Goal: Complete application form

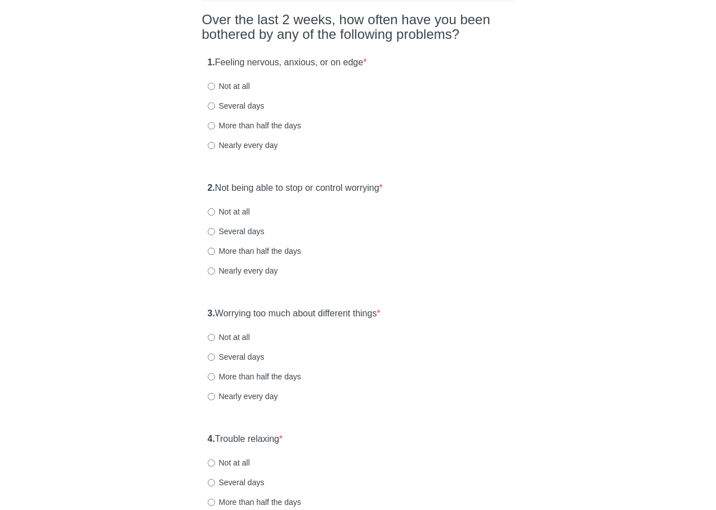
scroll to position [103, 0]
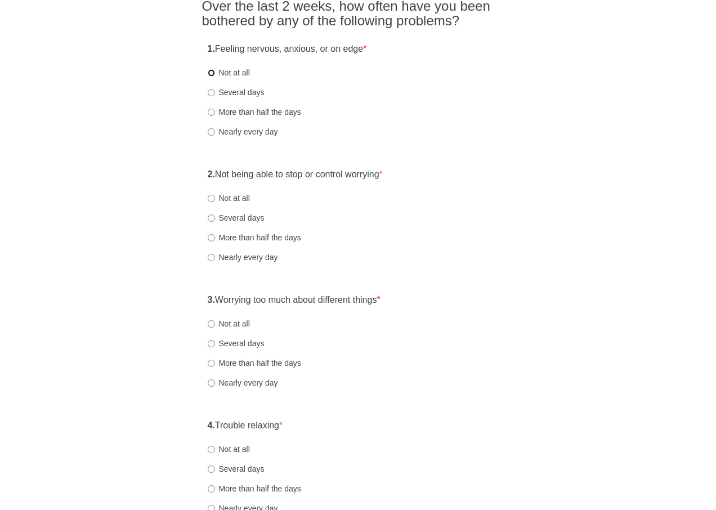
click at [211, 73] on input "Not at all" at bounding box center [211, 72] width 7 height 7
radio input "true"
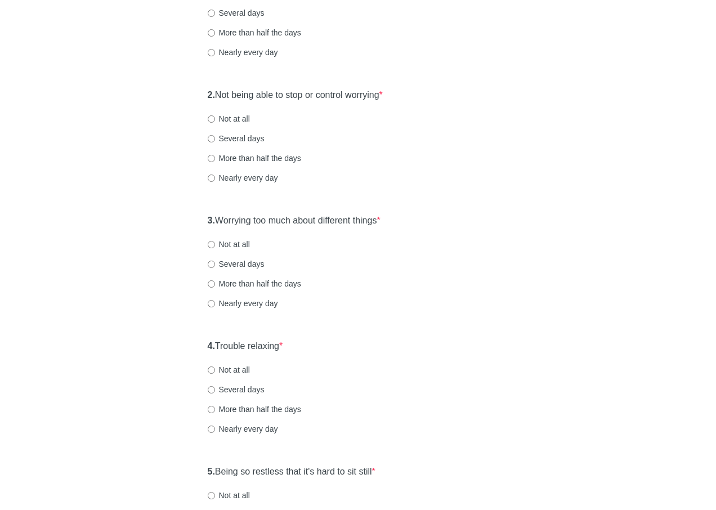
scroll to position [203, 0]
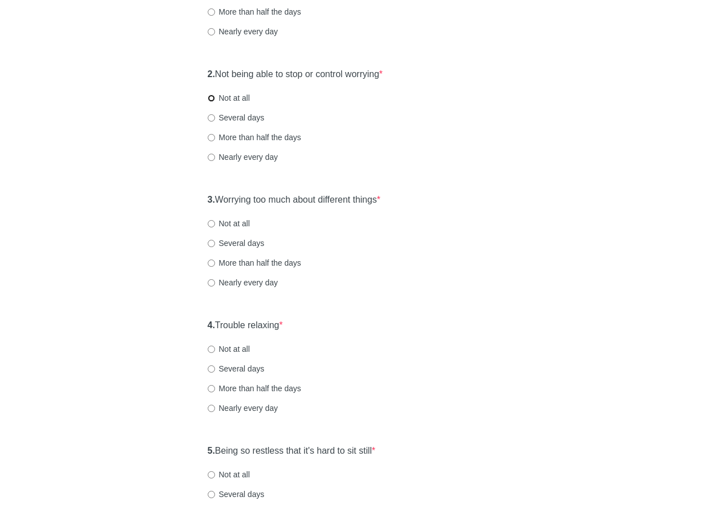
click at [212, 97] on input "Not at all" at bounding box center [211, 98] width 7 height 7
radio input "true"
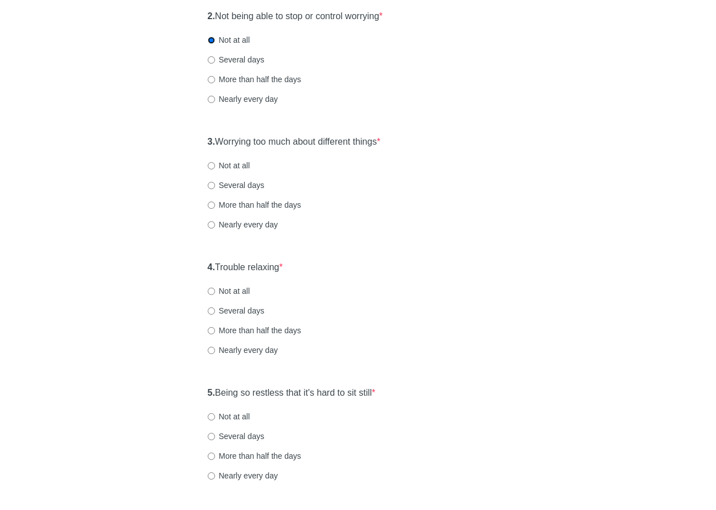
scroll to position [273, 0]
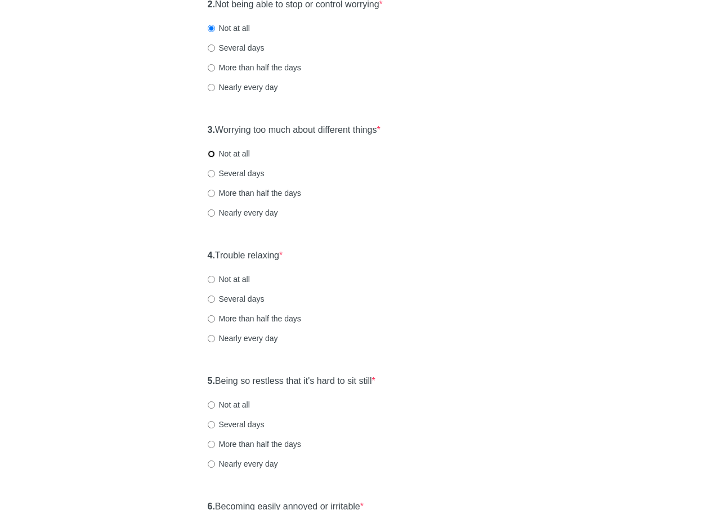
click at [210, 154] on input "Not at all" at bounding box center [211, 153] width 7 height 7
radio input "true"
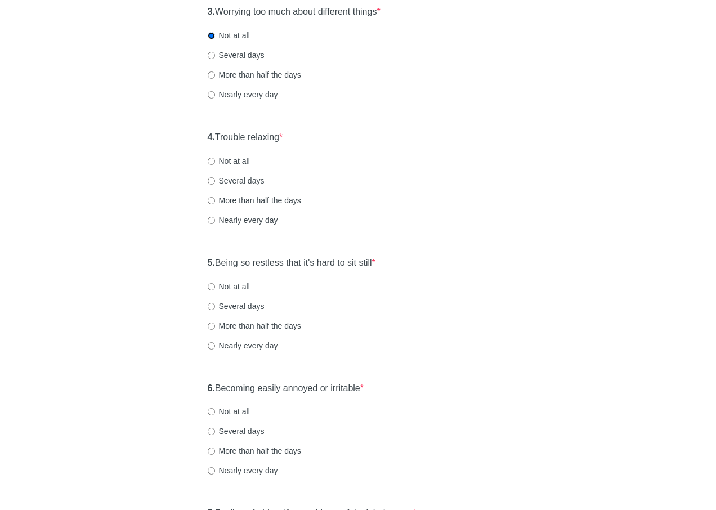
scroll to position [443, 0]
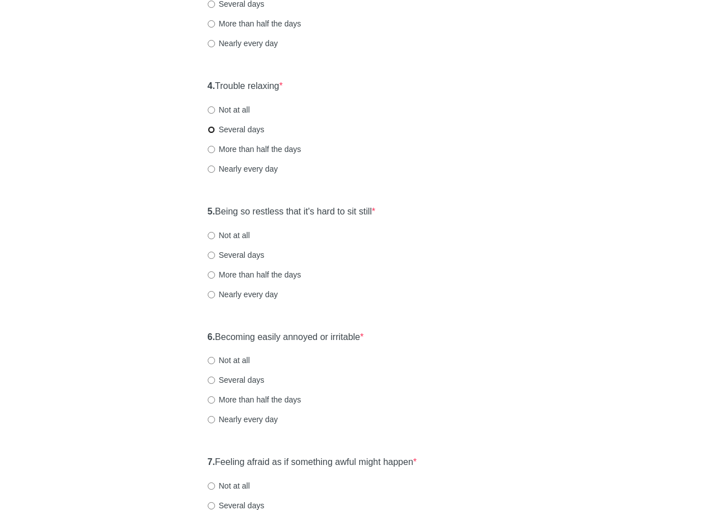
click at [213, 132] on input "Several days" at bounding box center [211, 129] width 7 height 7
radio input "true"
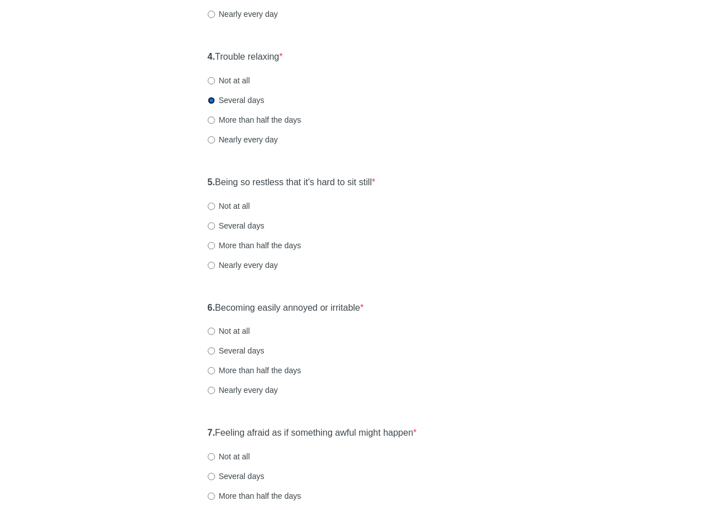
scroll to position [473, 0]
click at [211, 206] on input "Not at all" at bounding box center [211, 205] width 7 height 7
radio input "true"
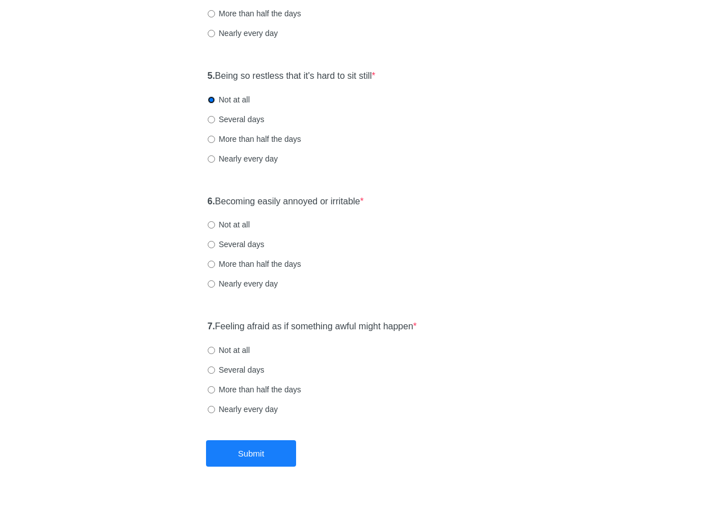
scroll to position [589, 0]
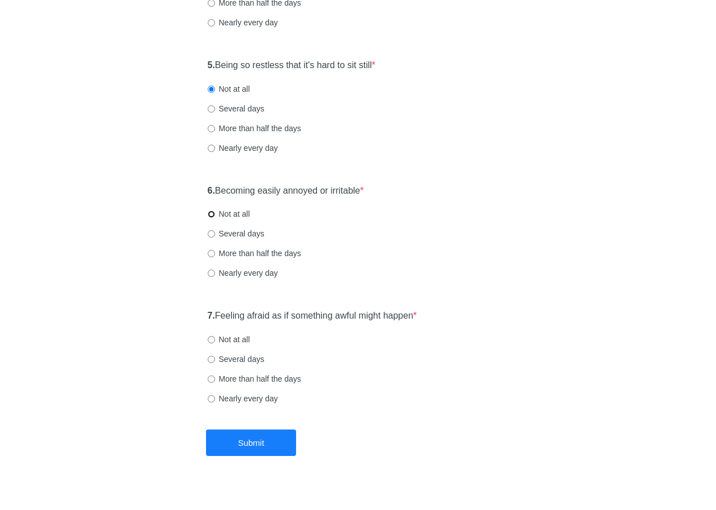
click at [211, 213] on input "Not at all" at bounding box center [211, 214] width 7 height 7
radio input "true"
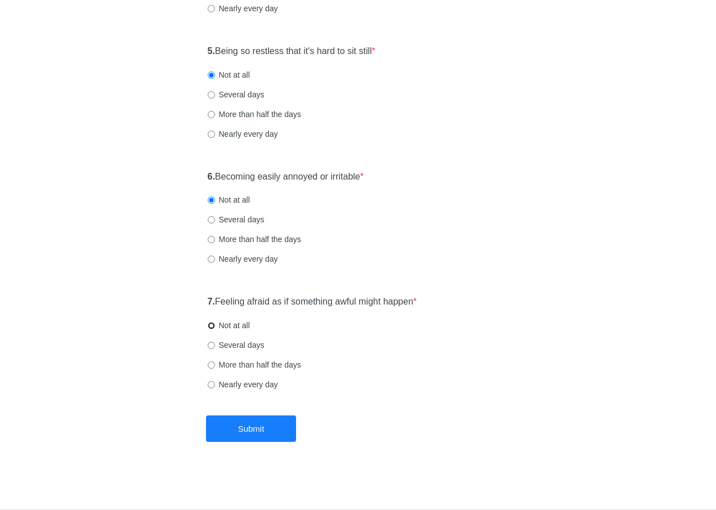
click at [211, 325] on input "Not at all" at bounding box center [211, 325] width 7 height 7
radio input "true"
click at [226, 440] on button "Submit" at bounding box center [251, 429] width 90 height 26
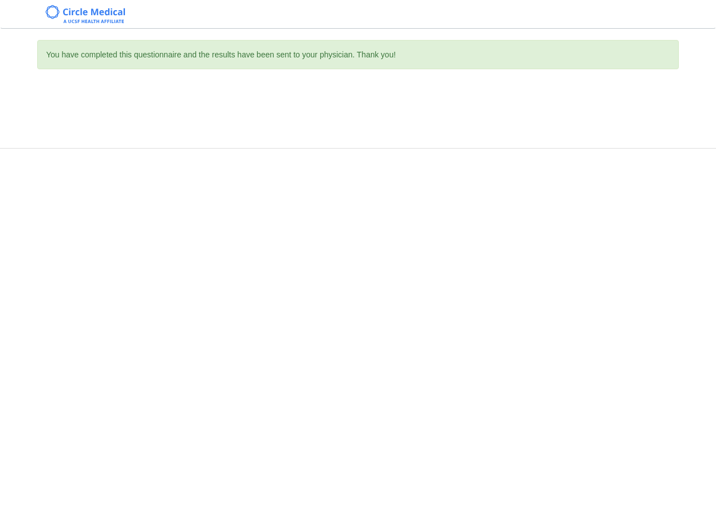
scroll to position [0, 0]
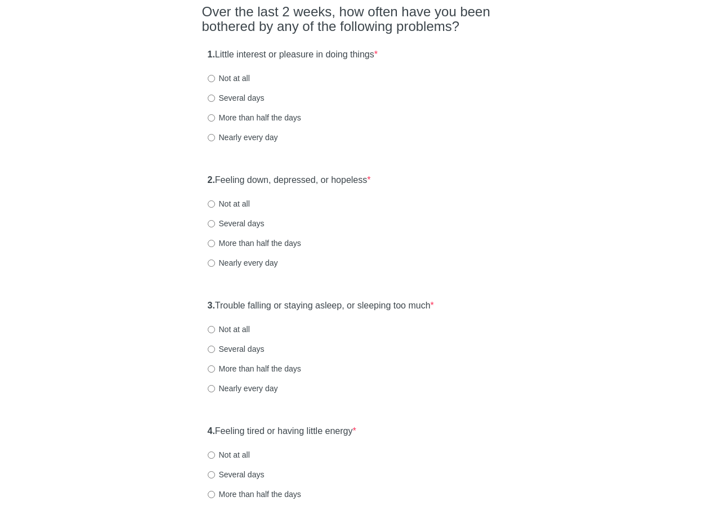
scroll to position [103, 0]
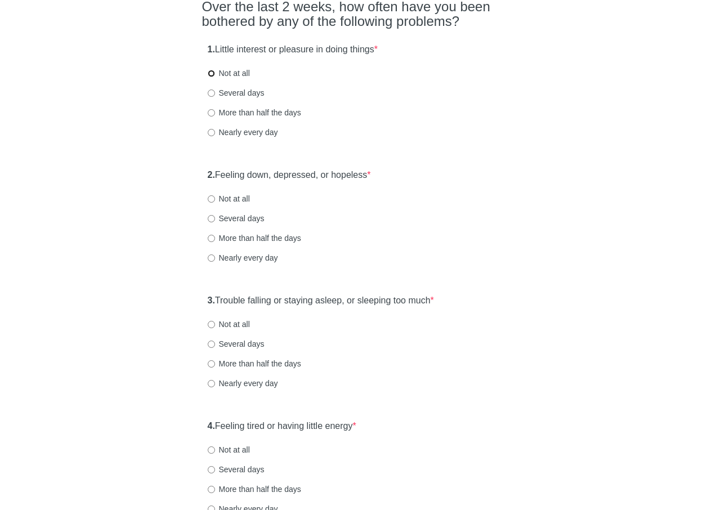
click at [211, 72] on input "Not at all" at bounding box center [211, 73] width 7 height 7
radio input "true"
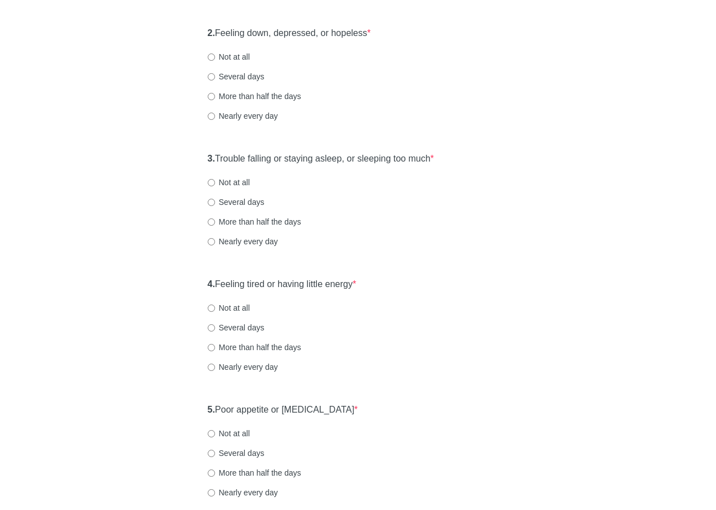
scroll to position [253, 0]
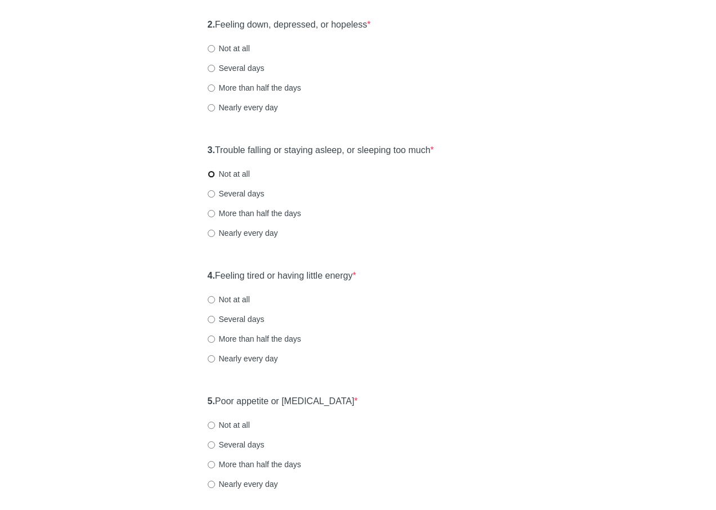
click at [210, 175] on input "Not at all" at bounding box center [211, 174] width 7 height 7
radio input "true"
click at [211, 51] on input "Not at all" at bounding box center [211, 48] width 7 height 7
radio input "true"
click at [211, 317] on input "Several days" at bounding box center [211, 319] width 7 height 7
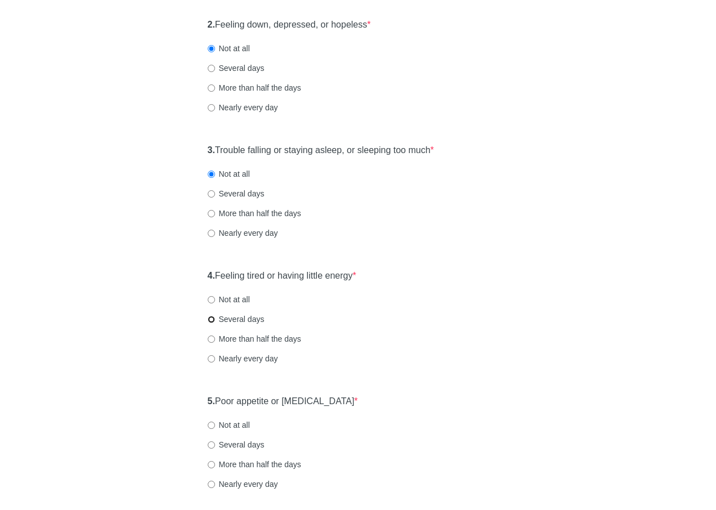
radio input "true"
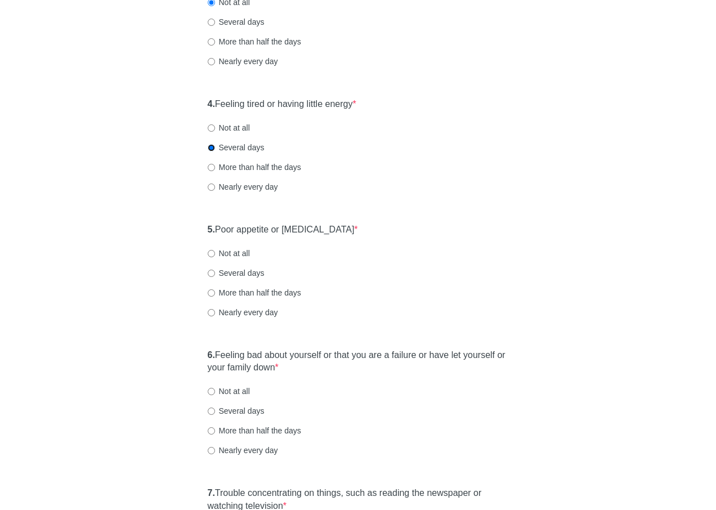
scroll to position [438, 0]
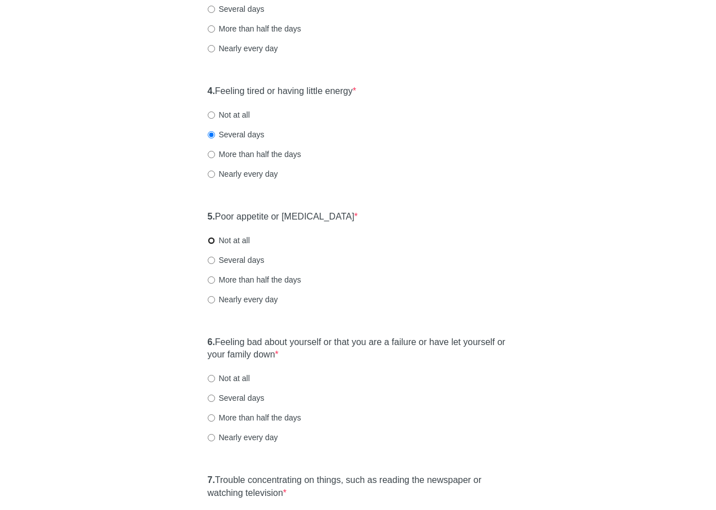
click at [213, 242] on input "Not at all" at bounding box center [211, 240] width 7 height 7
radio input "true"
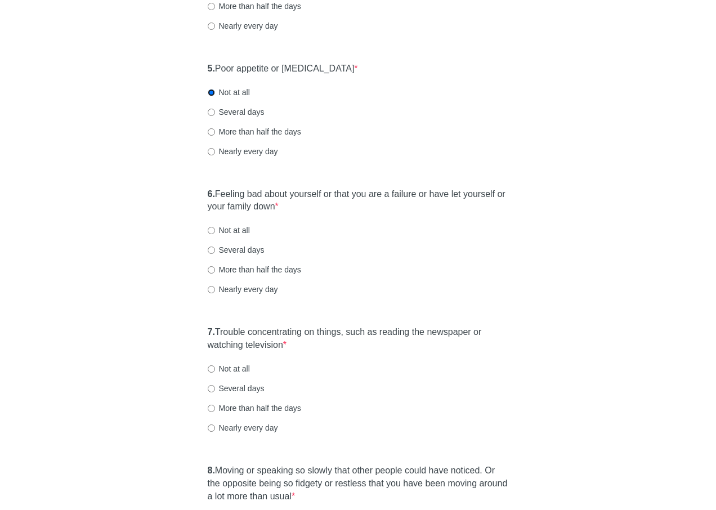
scroll to position [612, 0]
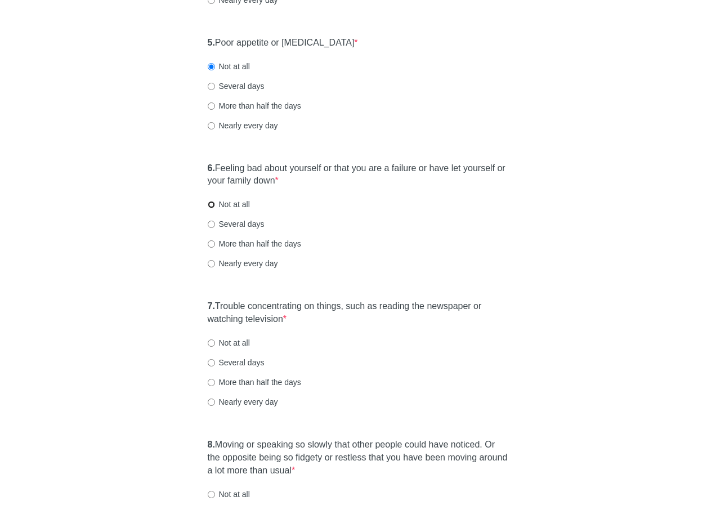
click at [211, 207] on input "Not at all" at bounding box center [211, 204] width 7 height 7
radio input "true"
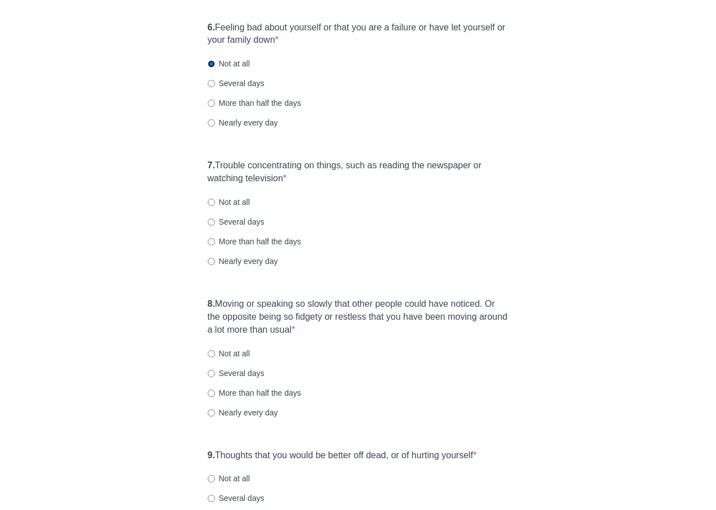
scroll to position [757, 0]
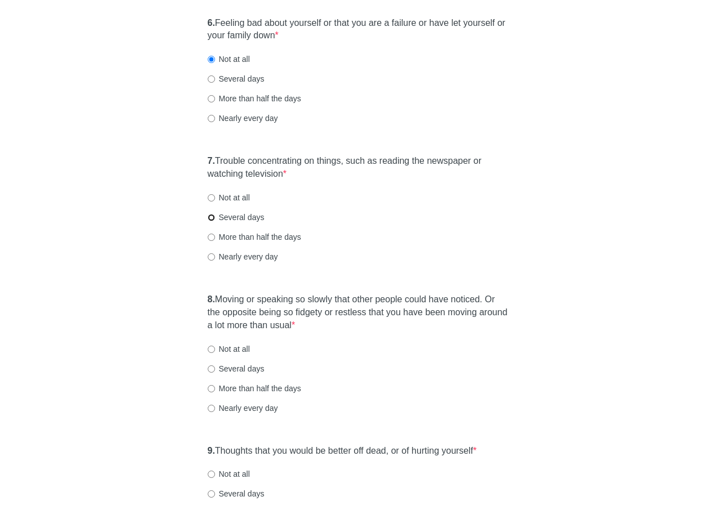
click at [210, 217] on input "Several days" at bounding box center [211, 217] width 7 height 7
radio input "true"
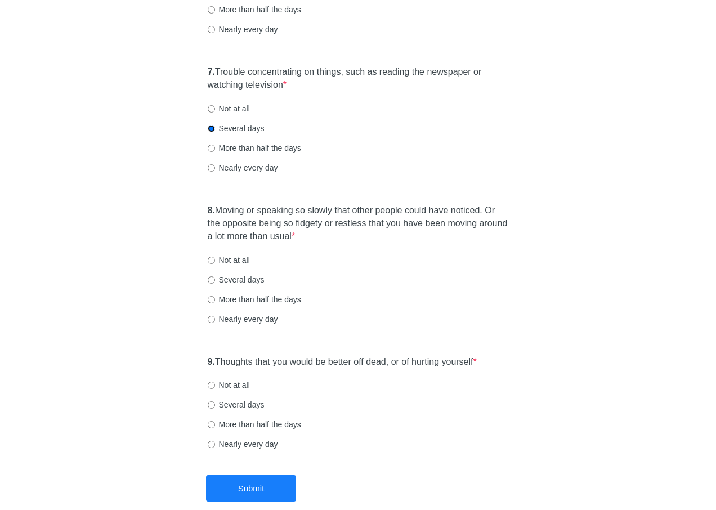
scroll to position [906, 0]
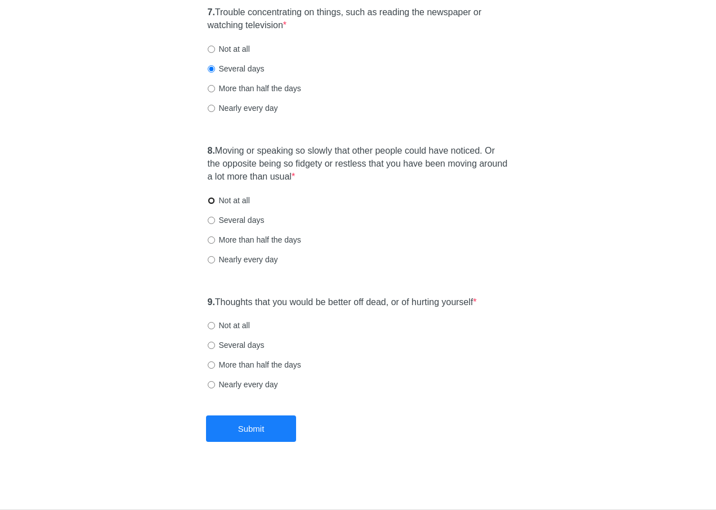
click at [211, 201] on input "Not at all" at bounding box center [211, 200] width 7 height 7
radio input "true"
click at [209, 324] on input "Not at all" at bounding box center [211, 325] width 7 height 7
radio input "true"
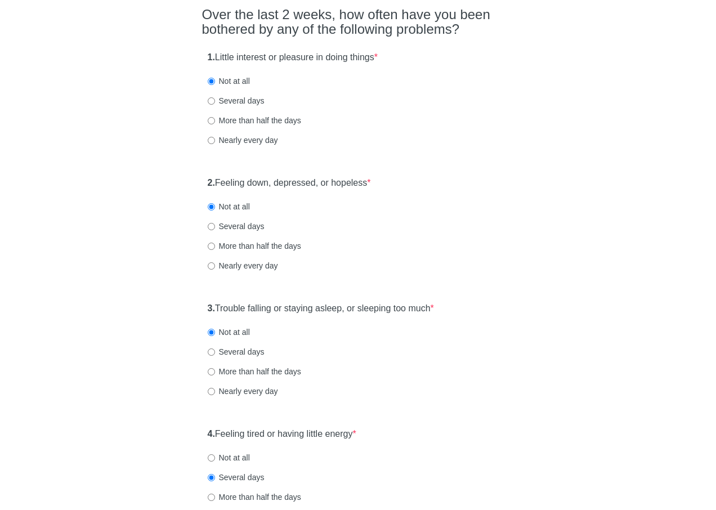
scroll to position [96, 0]
click at [211, 101] on input "Several days" at bounding box center [211, 99] width 7 height 7
radio input "true"
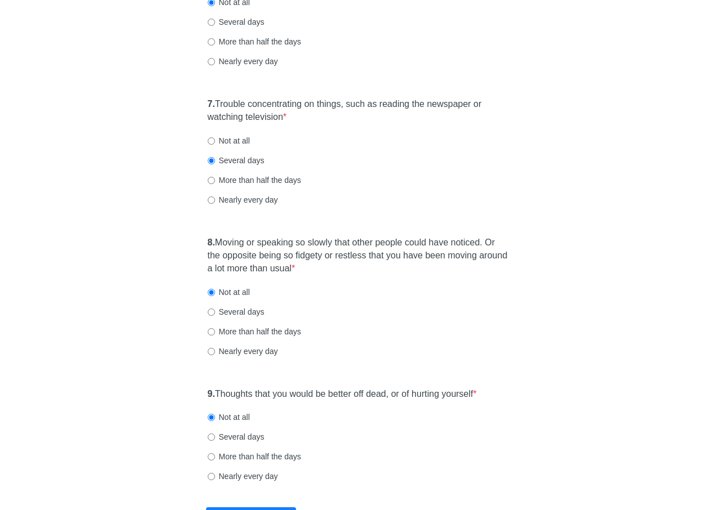
scroll to position [906, 0]
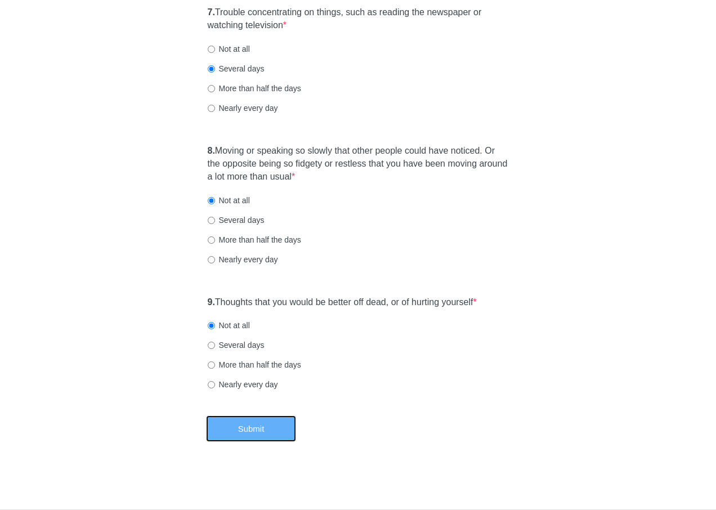
click at [235, 427] on button "Submit" at bounding box center [251, 429] width 90 height 26
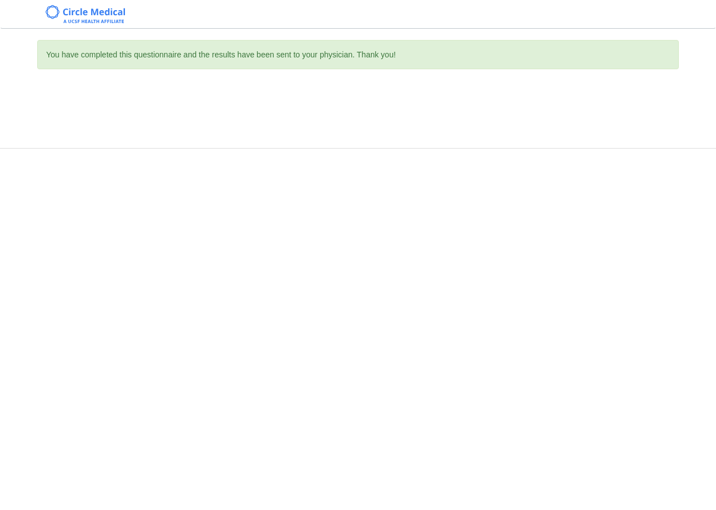
scroll to position [0, 0]
